Goal: Information Seeking & Learning: Find specific fact

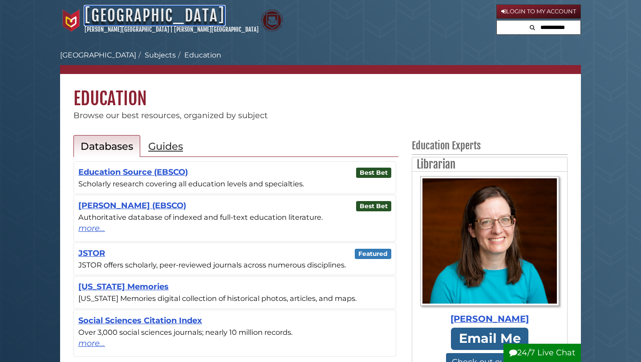
click at [157, 20] on link "[GEOGRAPHIC_DATA]" at bounding box center [155, 16] width 140 height 20
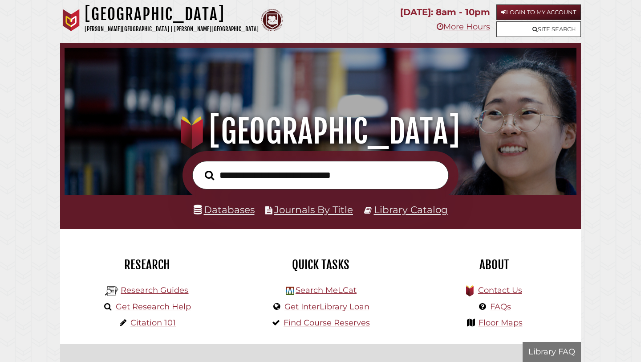
scroll to position [169, 508]
click at [289, 179] on input "text" at bounding box center [320, 175] width 256 height 29
type input "*"
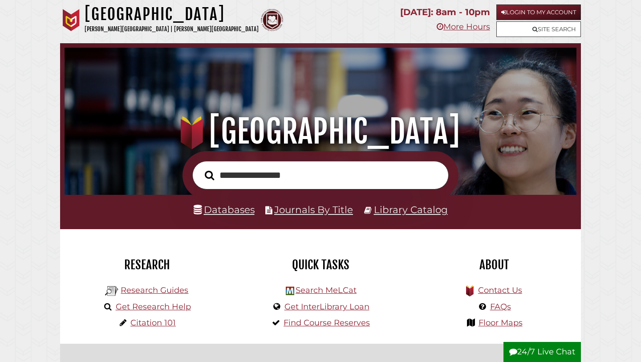
type input "**********"
click at [200, 168] on button "Search" at bounding box center [209, 175] width 18 height 15
